Goal: Information Seeking & Learning: Find specific fact

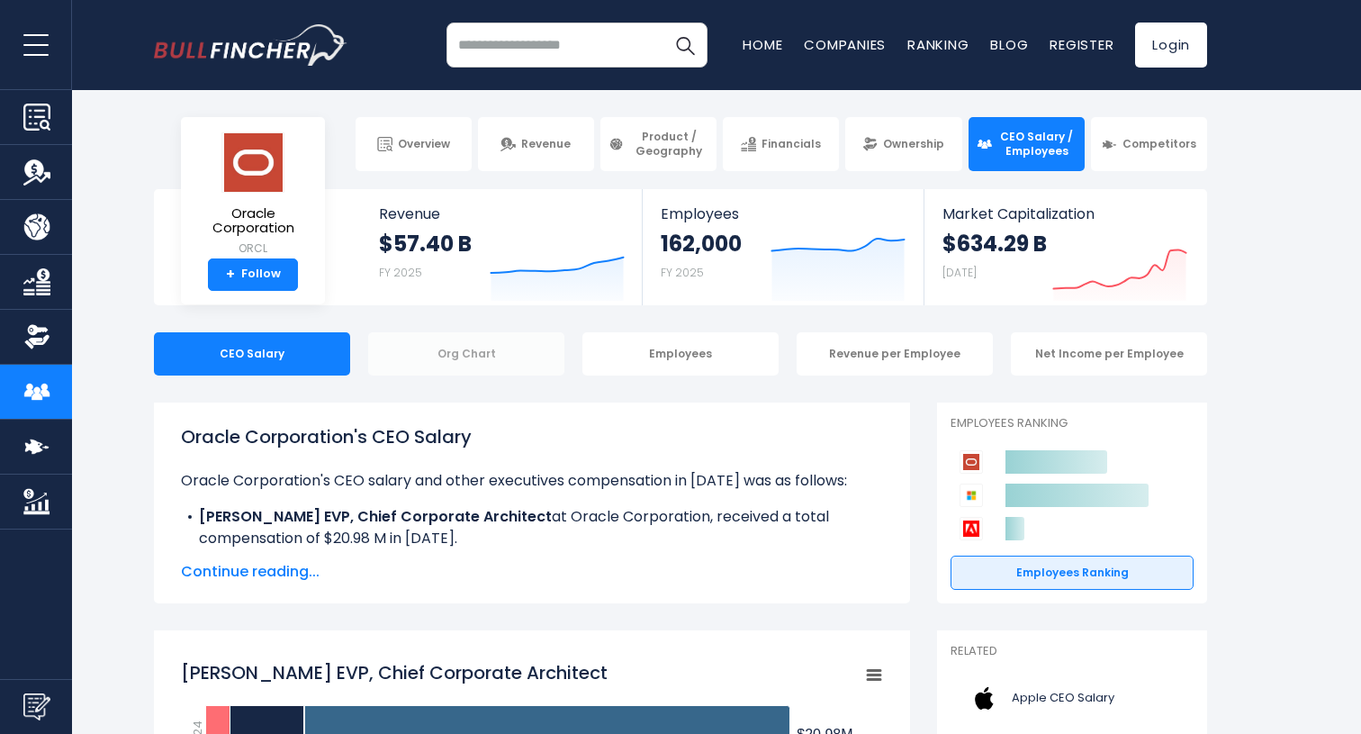
click at [455, 358] on div "Org Chart" at bounding box center [466, 353] width 196 height 43
click at [451, 358] on div "Org Chart" at bounding box center [466, 353] width 196 height 43
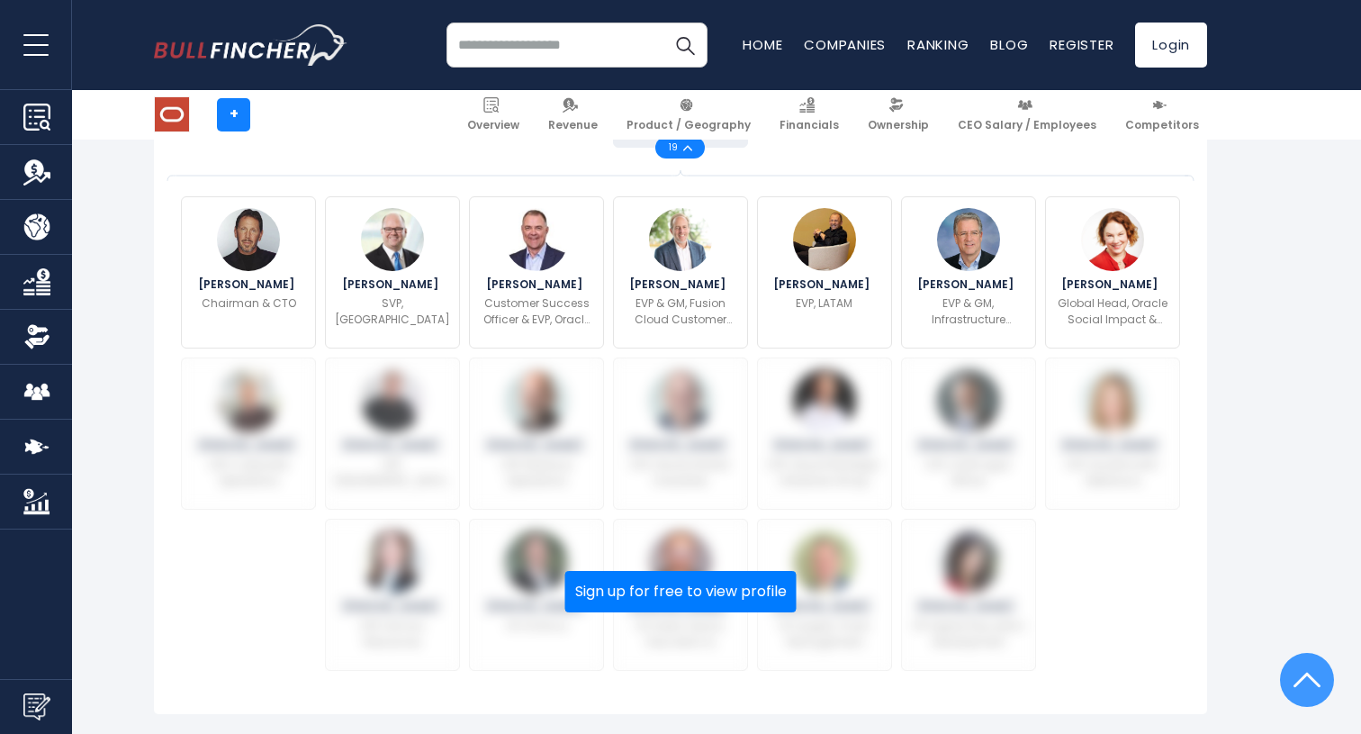
scroll to position [653, 0]
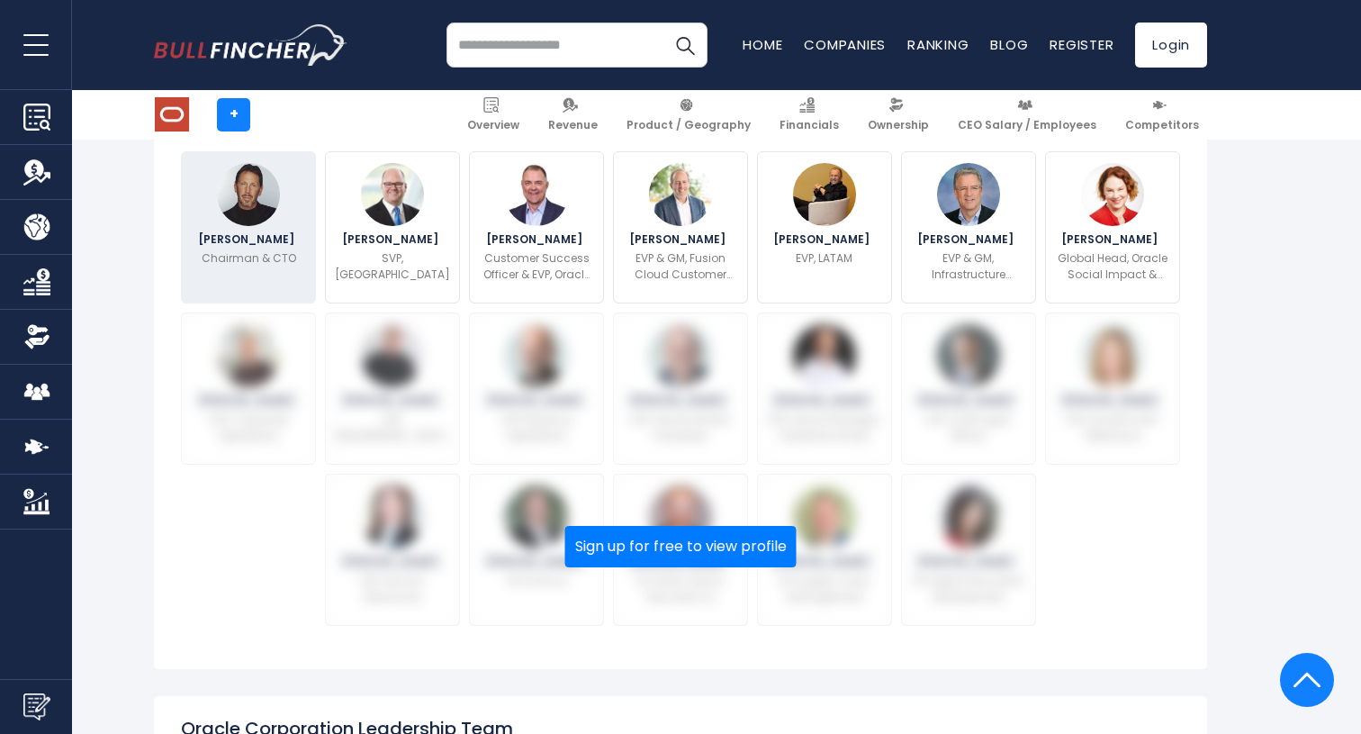
click at [248, 200] on img at bounding box center [248, 194] width 63 height 63
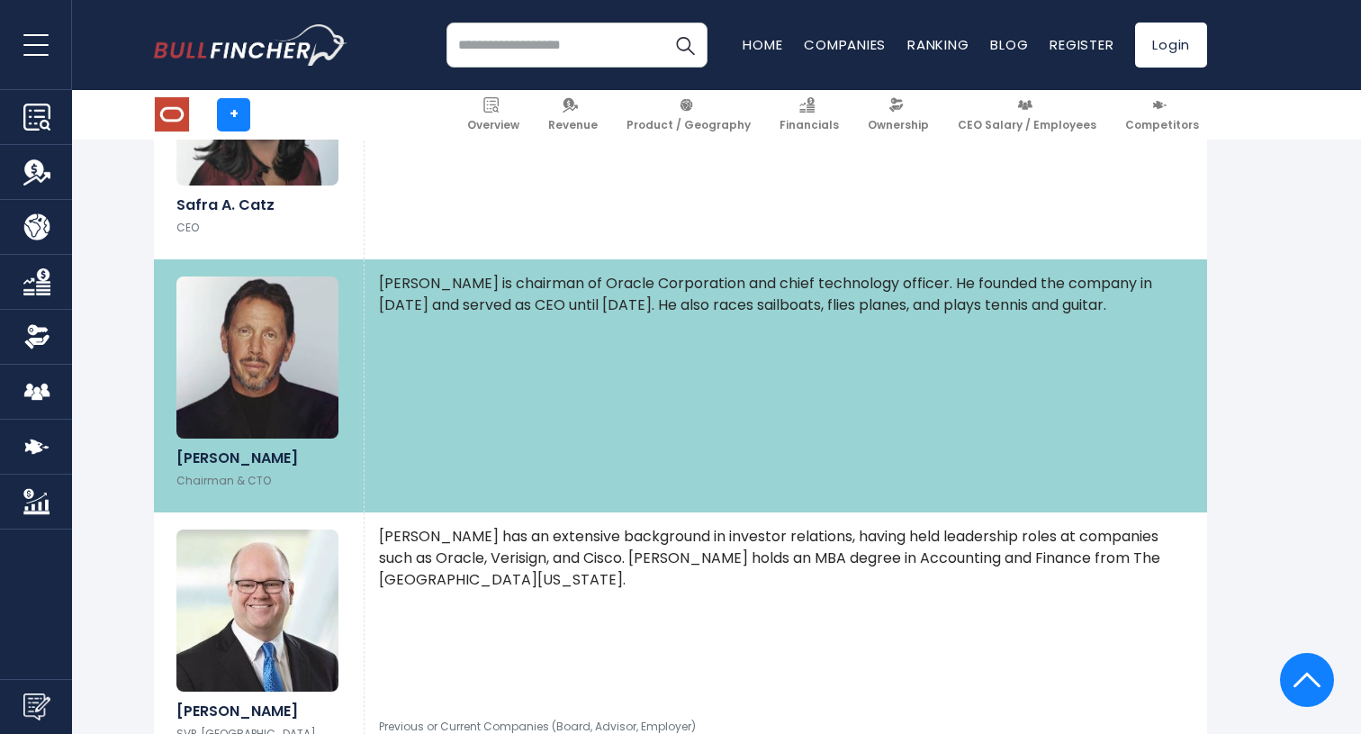
scroll to position [1459, 0]
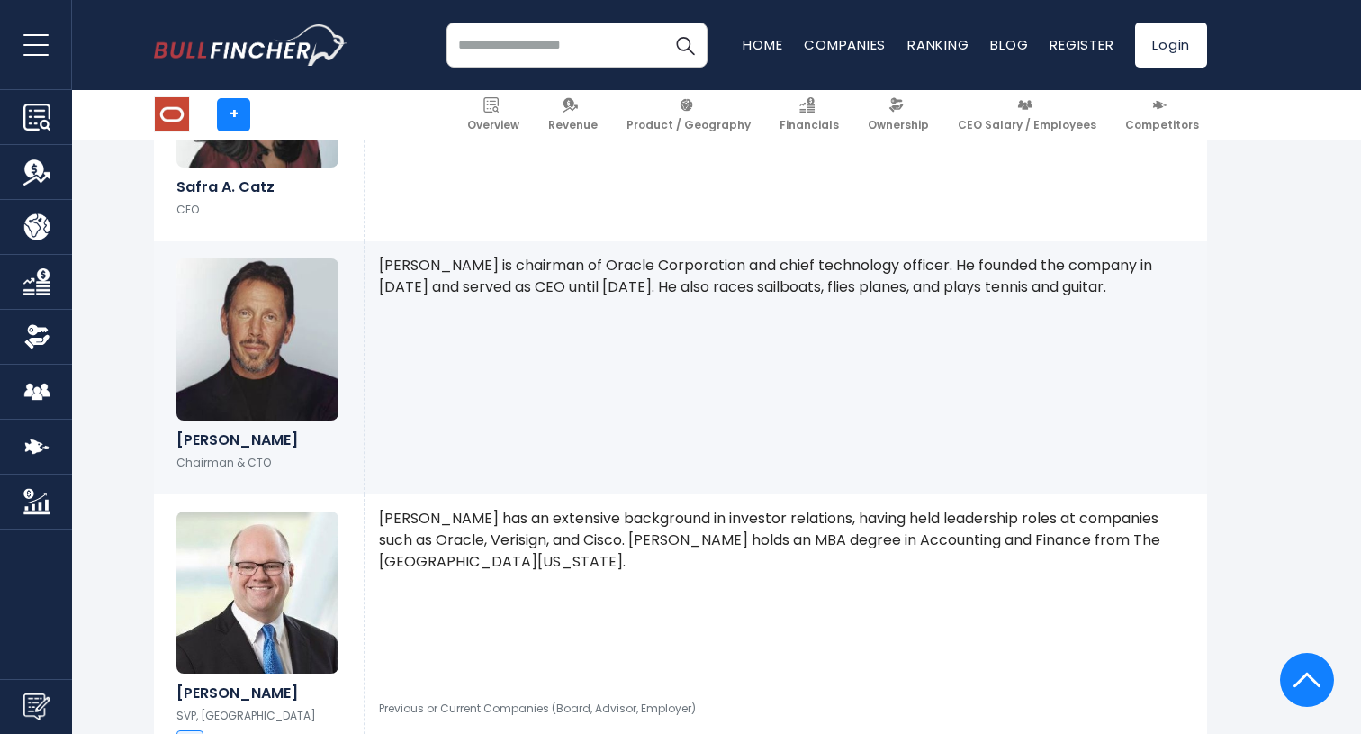
click at [265, 324] on img at bounding box center [257, 339] width 162 height 162
click at [217, 440] on h6 "Lawrence J. Ellison" at bounding box center [258, 439] width 165 height 17
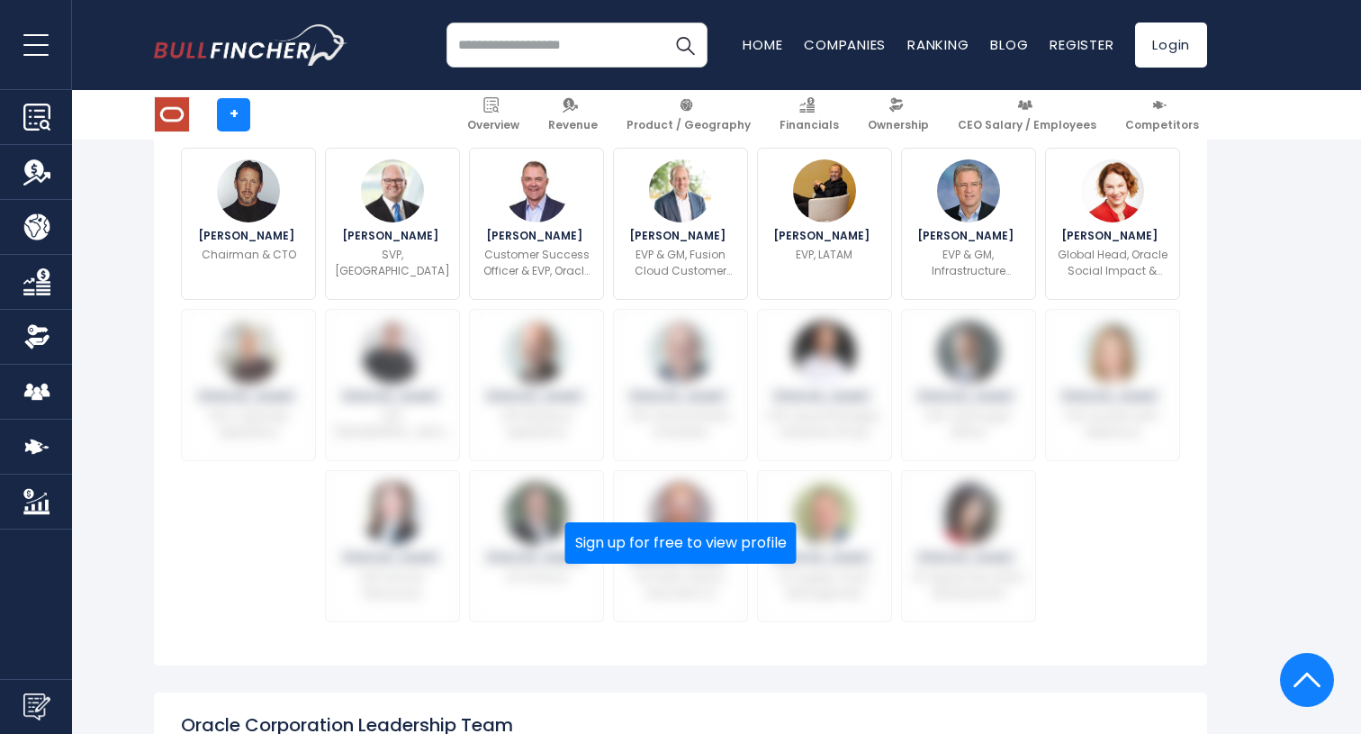
scroll to position [653, 0]
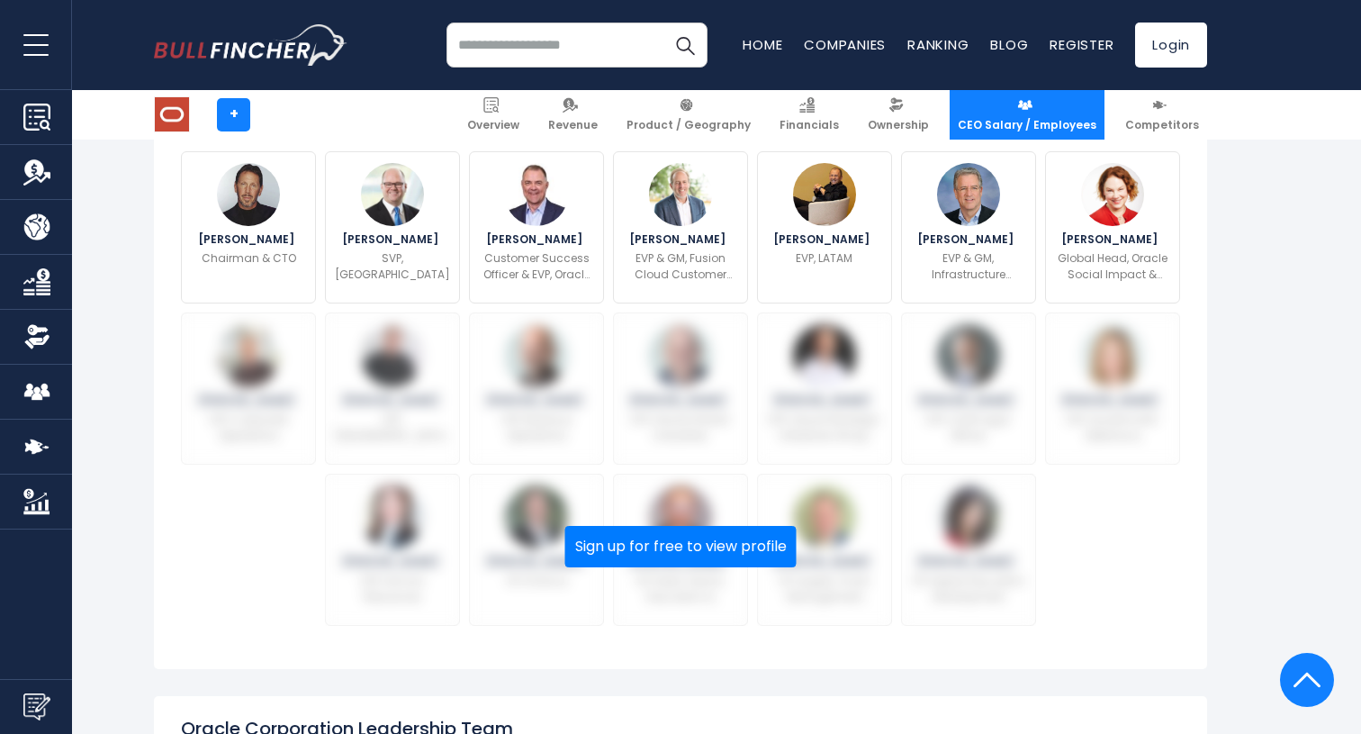
click at [1059, 127] on span "CEO Salary / Employees" at bounding box center [1027, 125] width 139 height 14
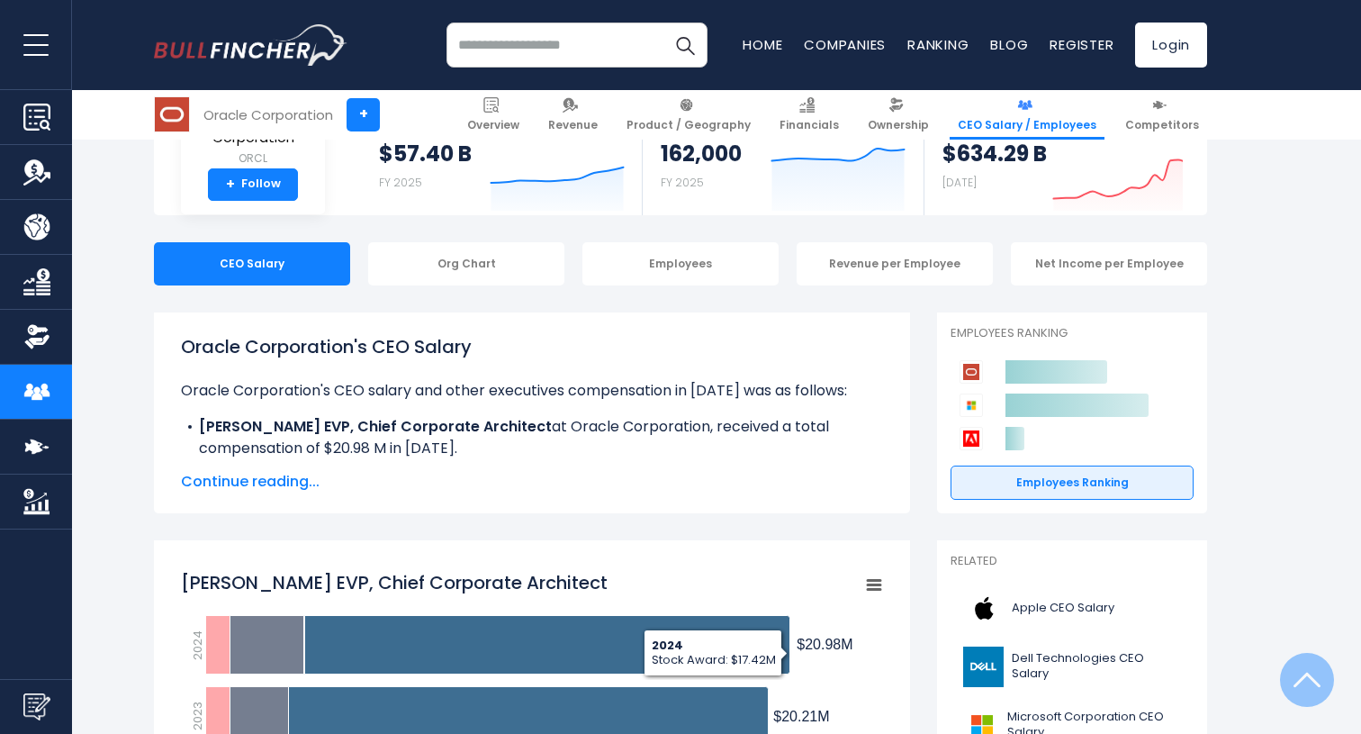
scroll to position [38, 0]
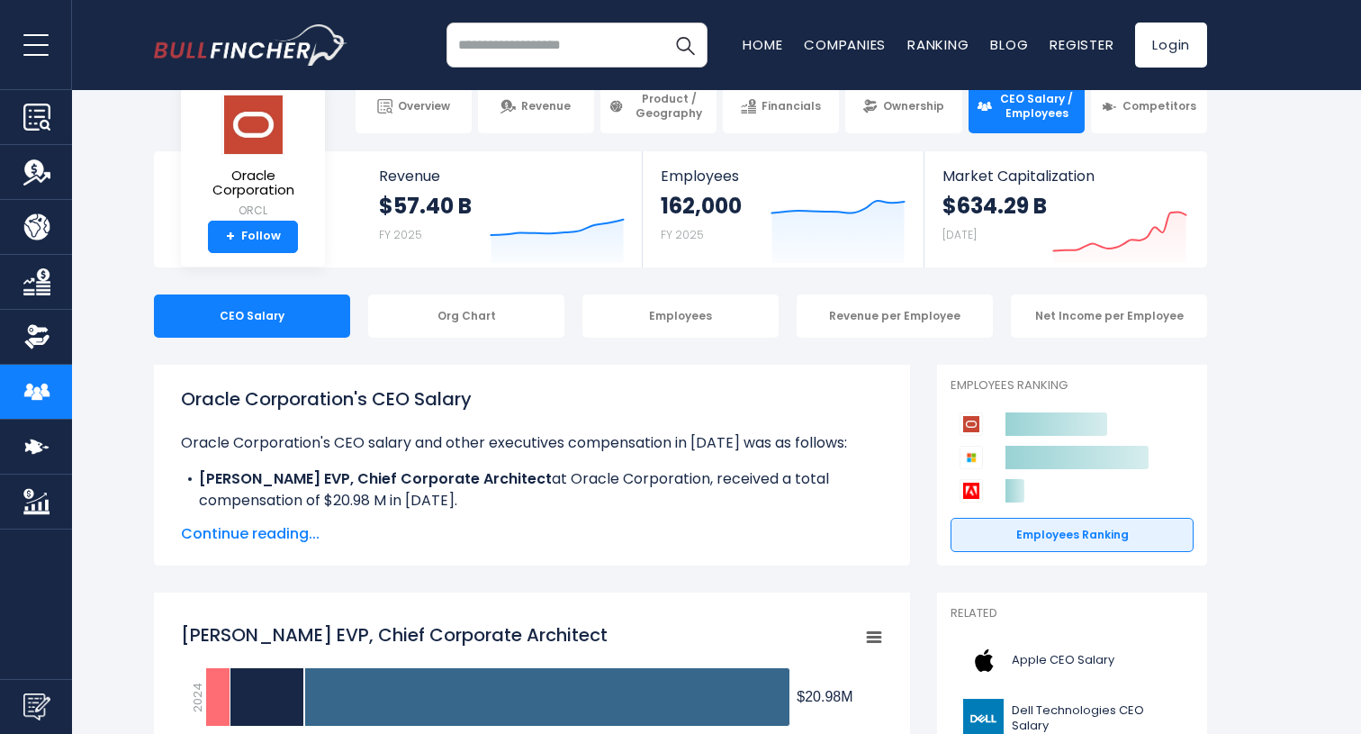
click at [280, 534] on span "Continue reading..." at bounding box center [532, 534] width 702 height 22
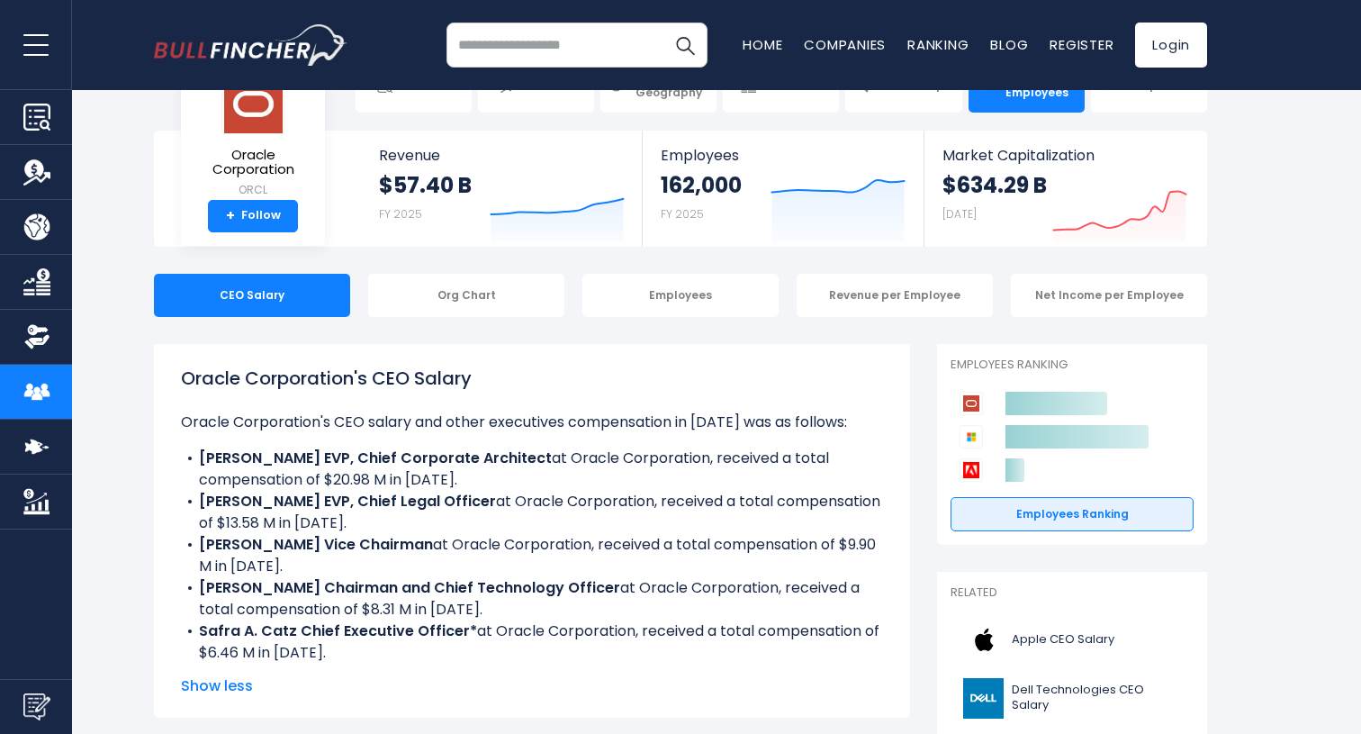
scroll to position [60, 0]
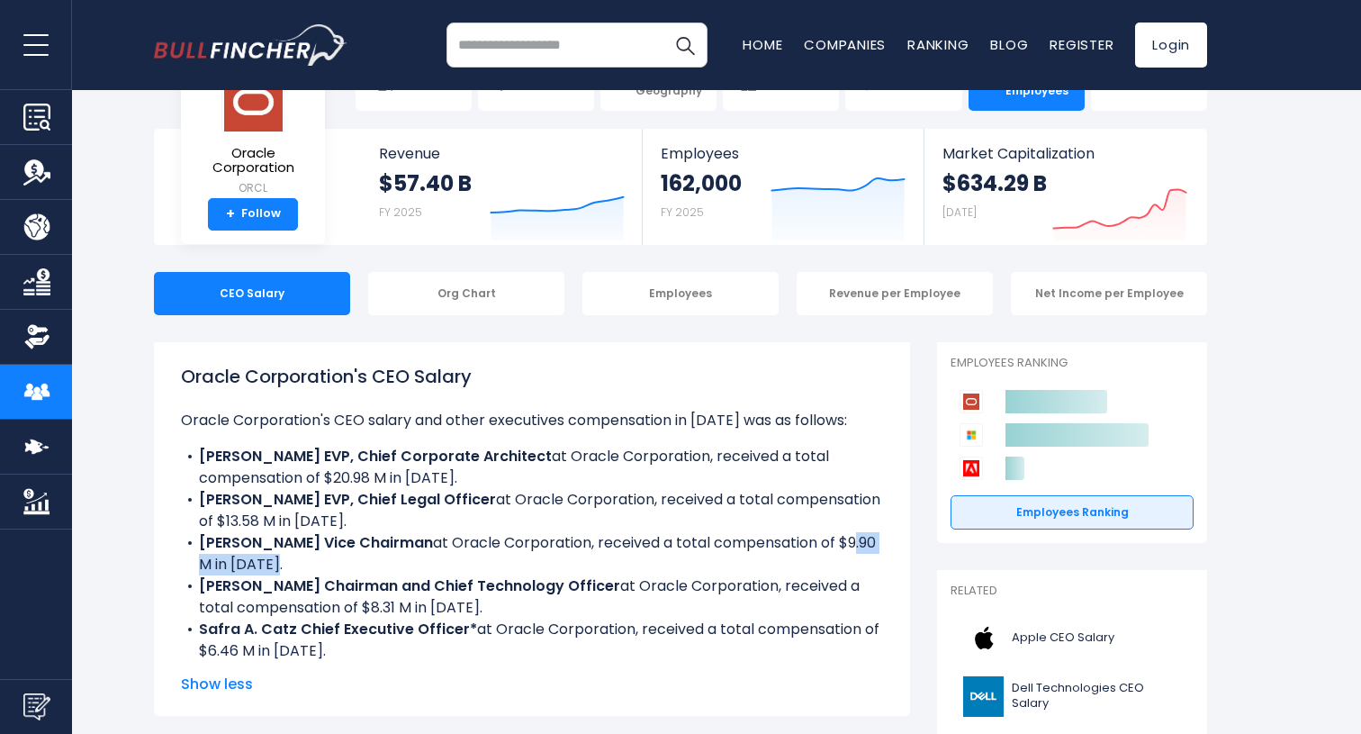
drag, startPoint x: 320, startPoint y: 566, endPoint x: 212, endPoint y: 566, distance: 108.0
click at [212, 566] on li "Jeffrey O. Henley Vice Chairman at Oracle Corporation, received a total compens…" at bounding box center [532, 553] width 702 height 43
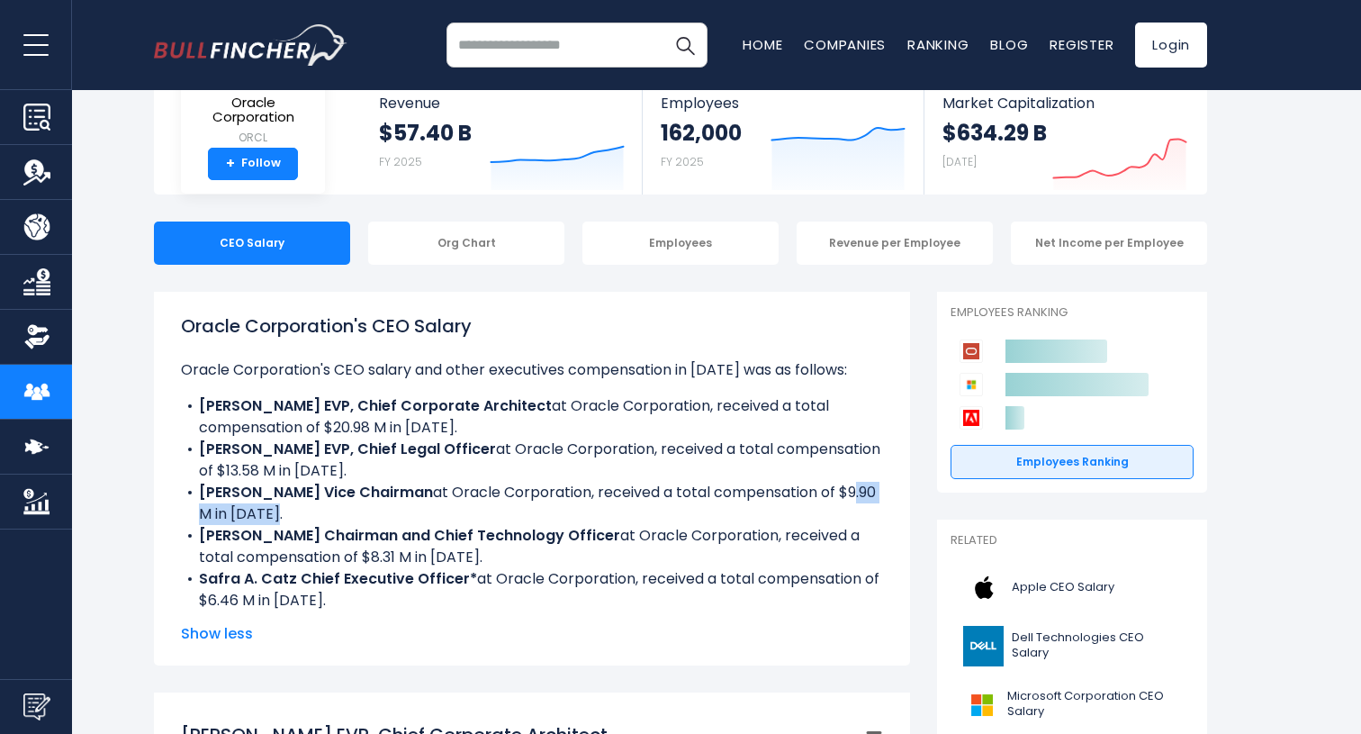
scroll to position [129, 0]
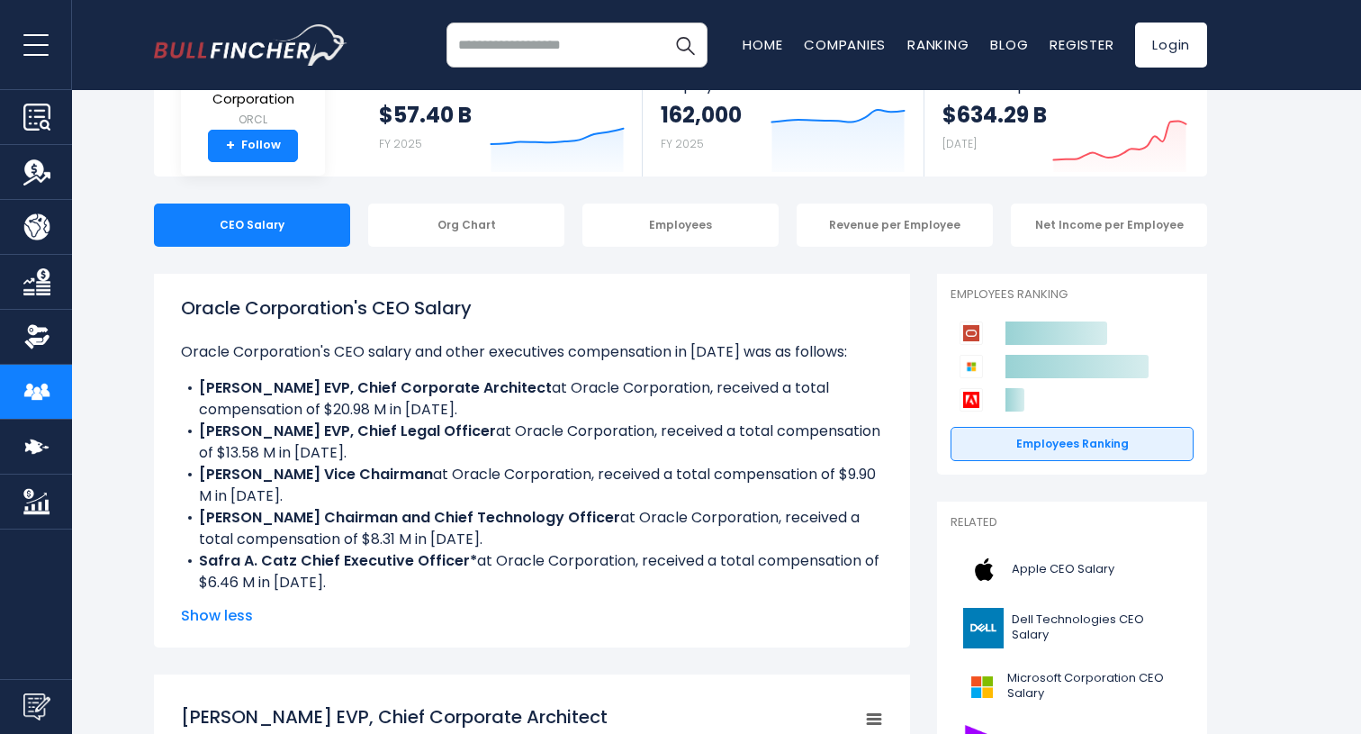
click at [216, 616] on span "Show less" at bounding box center [532, 616] width 702 height 22
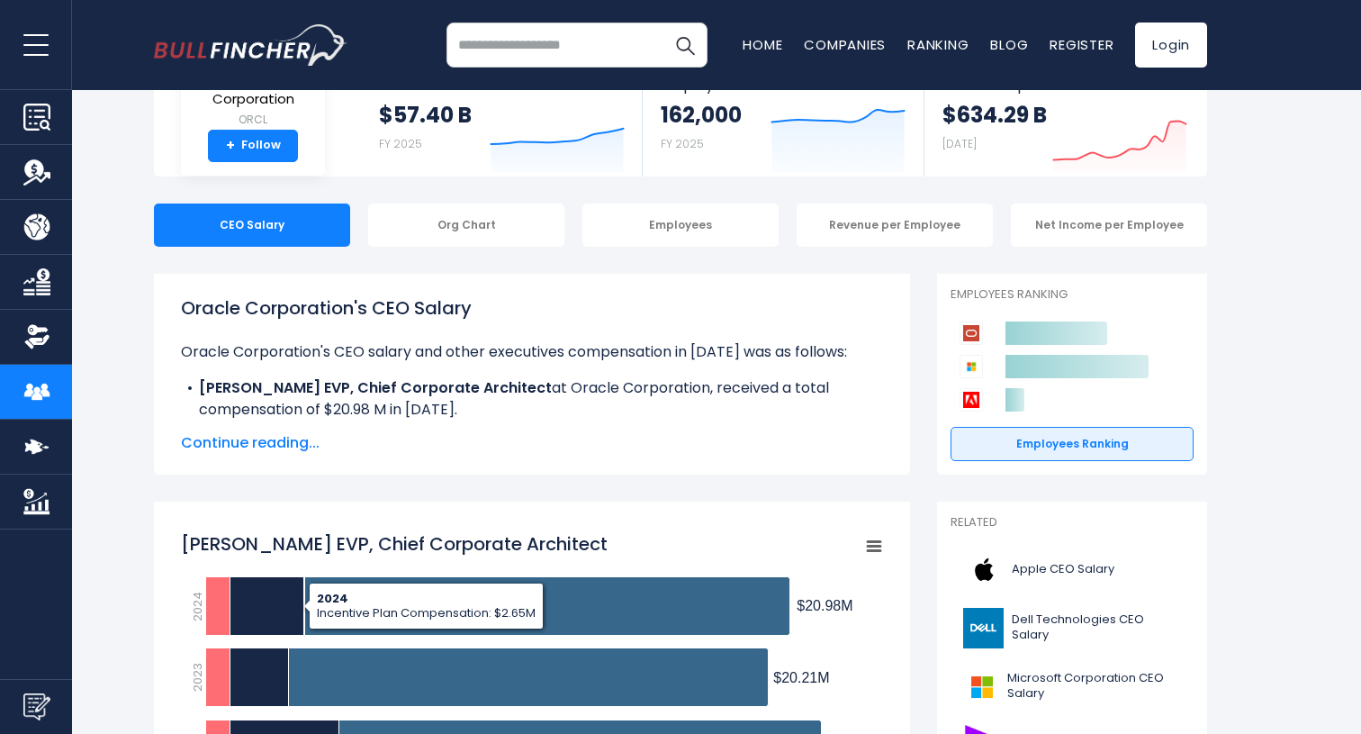
click at [277, 445] on span "Continue reading..." at bounding box center [532, 443] width 702 height 22
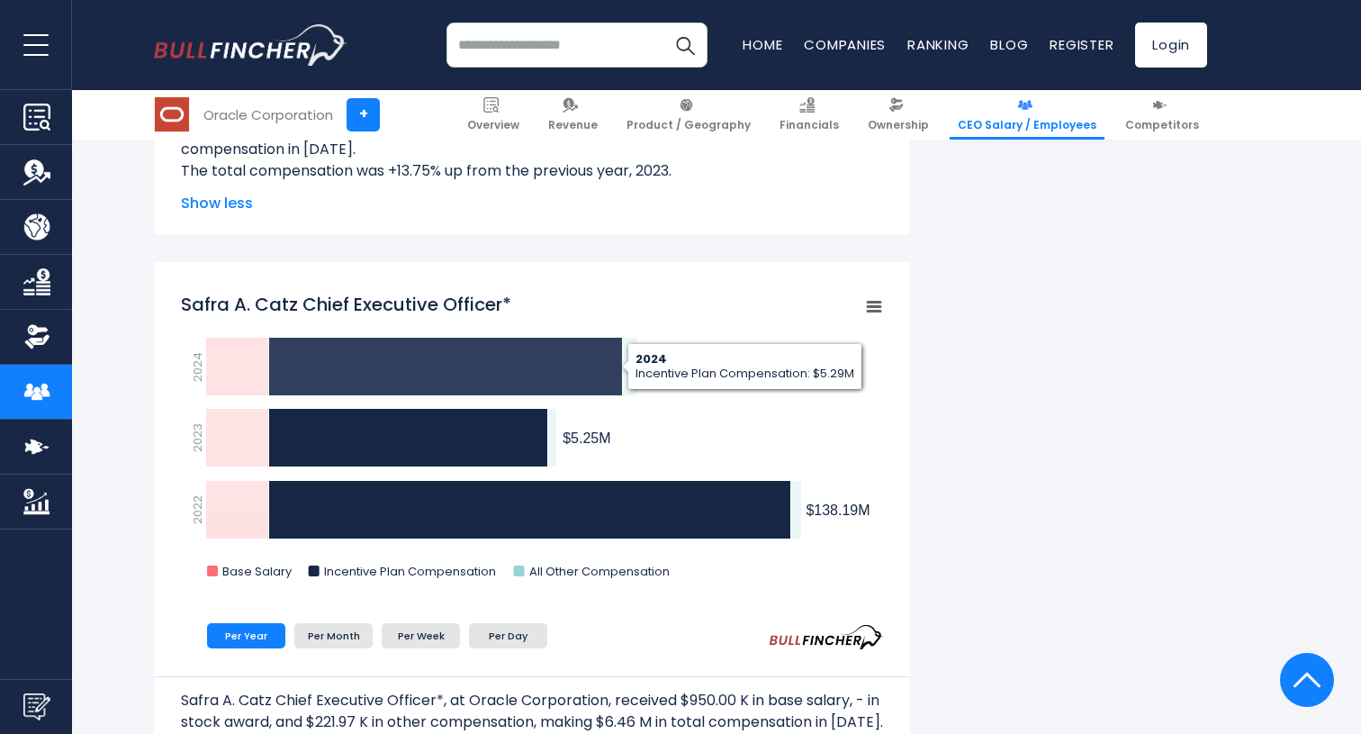
scroll to position [2864, 0]
